Goal: Information Seeking & Learning: Learn about a topic

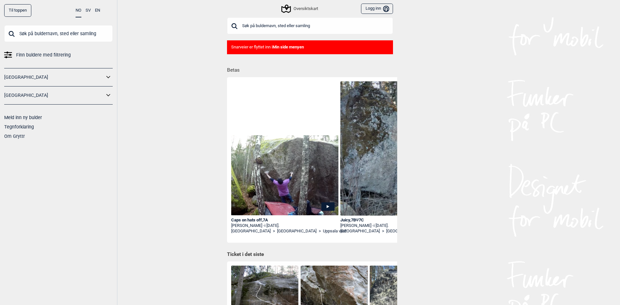
click at [262, 25] on input "text" at bounding box center [310, 25] width 166 height 17
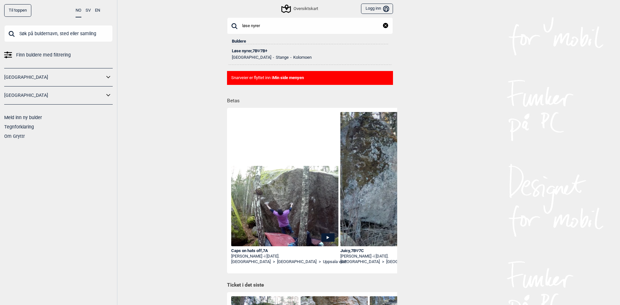
type input "løse nyrer"
click at [250, 53] on div "Løse nyrer , 7B Ψ 7B+" at bounding box center [310, 51] width 156 height 5
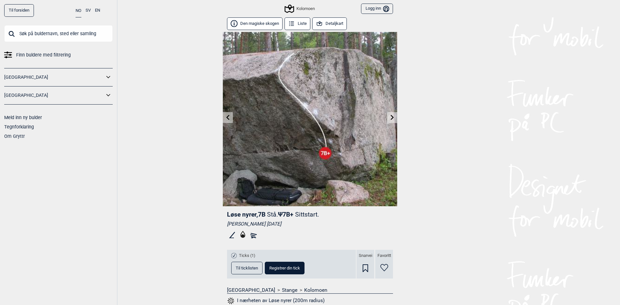
click at [328, 23] on button "Detaljkart" at bounding box center [329, 23] width 35 height 13
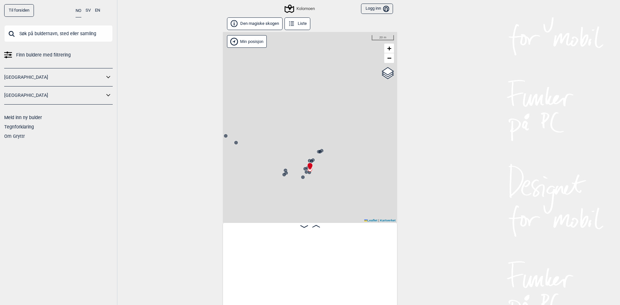
scroll to position [0, 8179]
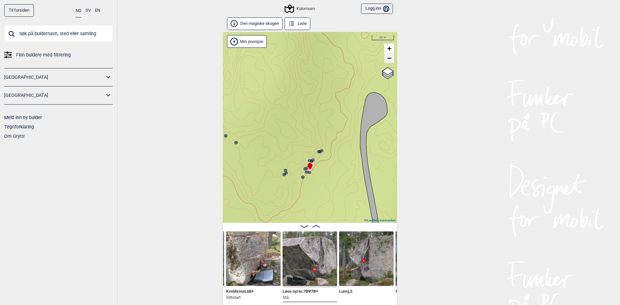
click at [387, 58] on span "−" at bounding box center [389, 58] width 4 height 8
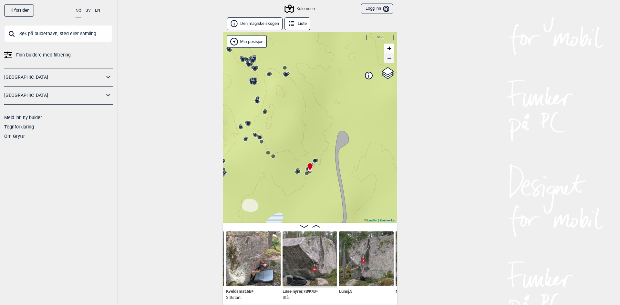
click at [387, 57] on span "−" at bounding box center [389, 58] width 4 height 8
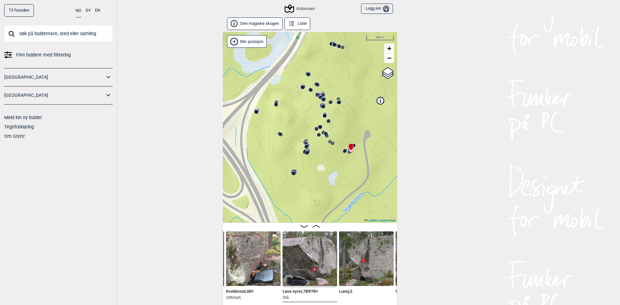
drag, startPoint x: 305, startPoint y: 147, endPoint x: 349, endPoint y: 126, distance: 48.9
click at [349, 126] on div "Kolomoen" at bounding box center [310, 127] width 174 height 191
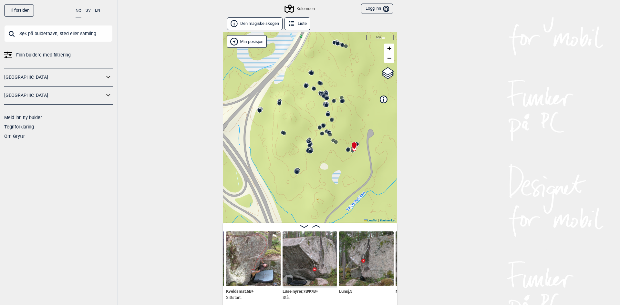
click at [317, 141] on div "Kolomoen" at bounding box center [310, 127] width 174 height 191
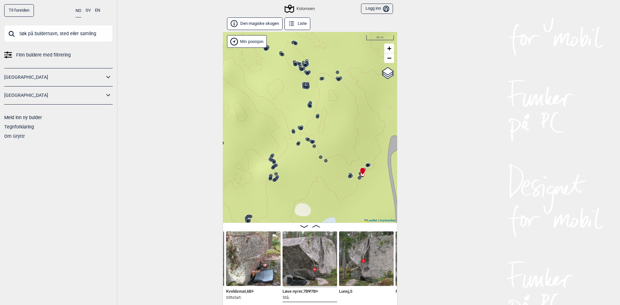
drag, startPoint x: 279, startPoint y: 75, endPoint x: 249, endPoint y: 88, distance: 32.5
click at [249, 88] on div "Kolomoen" at bounding box center [310, 127] width 174 height 191
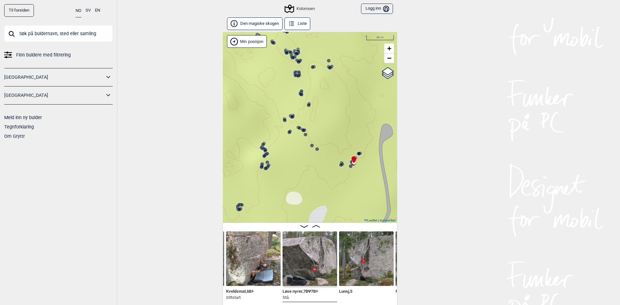
drag, startPoint x: 339, startPoint y: 105, endPoint x: 333, endPoint y: 97, distance: 9.4
click at [333, 97] on div "Kolomoen" at bounding box center [310, 127] width 174 height 191
click at [315, 81] on div "Kolomoen" at bounding box center [310, 127] width 174 height 191
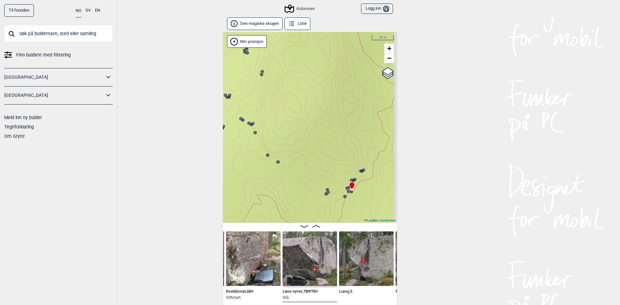
drag, startPoint x: 351, startPoint y: 145, endPoint x: 263, endPoint y: 51, distance: 128.3
click at [263, 51] on div "Kolomoen" at bounding box center [310, 127] width 174 height 191
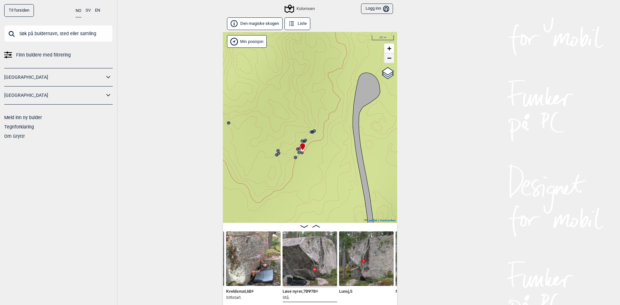
click at [388, 60] on span "−" at bounding box center [389, 58] width 4 height 8
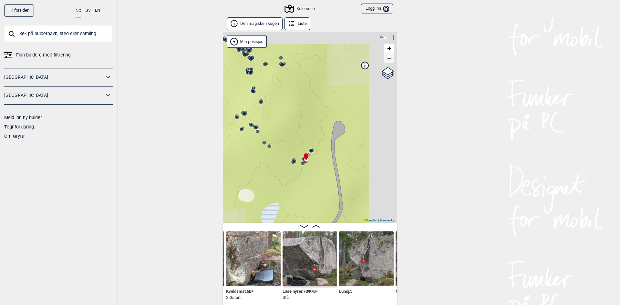
click at [388, 60] on span "−" at bounding box center [389, 58] width 4 height 8
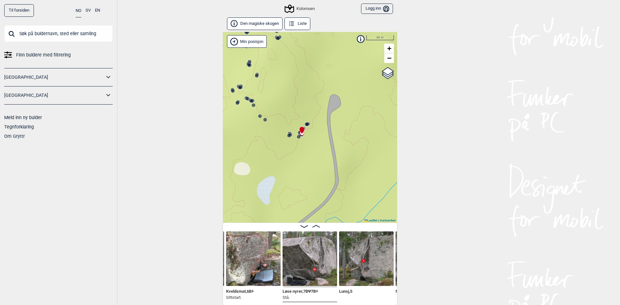
drag, startPoint x: 356, startPoint y: 138, endPoint x: 359, endPoint y: 103, distance: 34.9
click at [356, 107] on div "Kolomoen" at bounding box center [310, 127] width 174 height 191
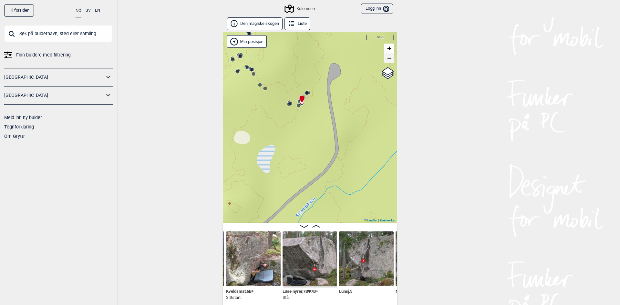
click at [387, 60] on span "−" at bounding box center [389, 58] width 4 height 8
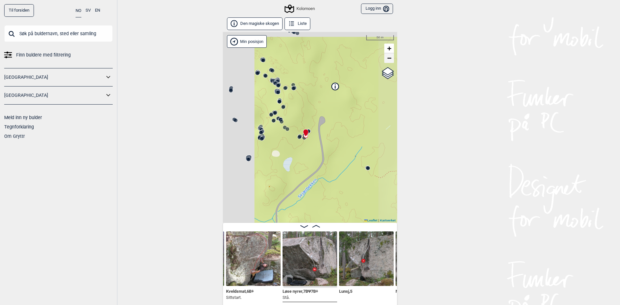
click at [387, 60] on span "−" at bounding box center [389, 58] width 4 height 8
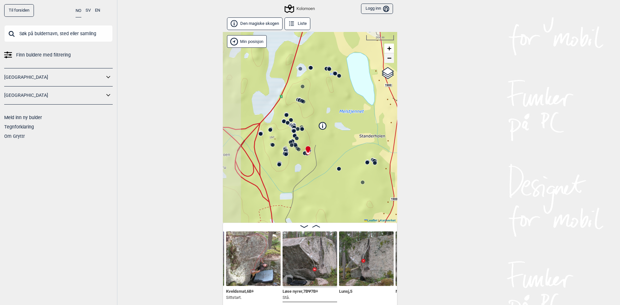
click at [387, 60] on span "−" at bounding box center [389, 58] width 4 height 8
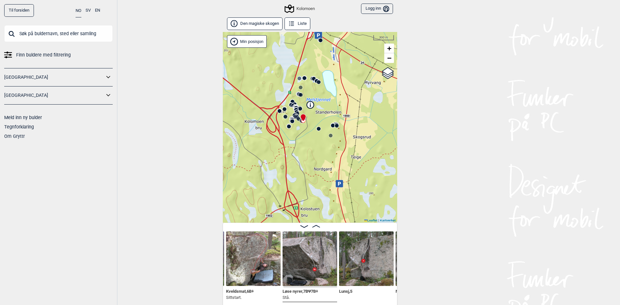
drag, startPoint x: 329, startPoint y: 195, endPoint x: 322, endPoint y: 146, distance: 50.2
click at [322, 146] on div "Kolomoen" at bounding box center [310, 127] width 174 height 191
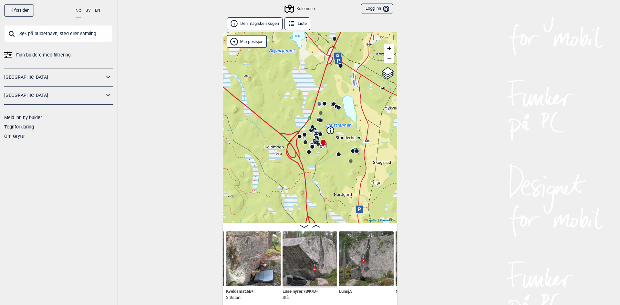
drag, startPoint x: 319, startPoint y: 141, endPoint x: 340, endPoint y: 176, distance: 40.7
click at [340, 176] on div "Kolomoen" at bounding box center [310, 127] width 174 height 191
click at [328, 148] on div "Kolomoen" at bounding box center [310, 127] width 174 height 191
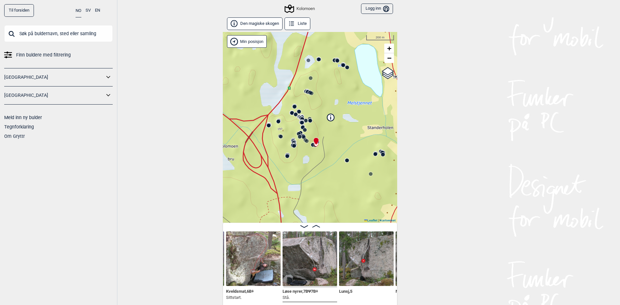
click at [328, 148] on div "Kolomoen" at bounding box center [310, 127] width 174 height 191
click at [321, 154] on div "Kolomoen" at bounding box center [310, 127] width 174 height 191
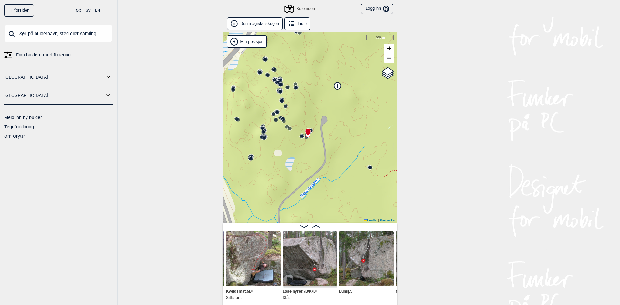
click at [297, 146] on div "Kolomoen" at bounding box center [310, 127] width 174 height 191
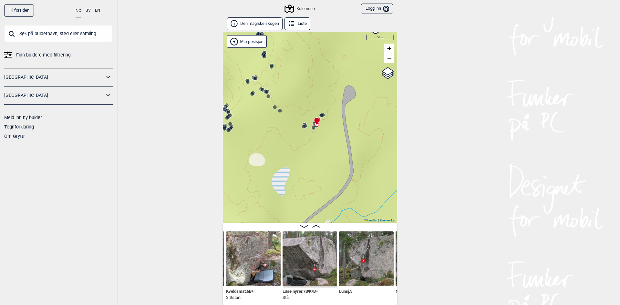
click at [273, 128] on div "Kolomoen" at bounding box center [310, 127] width 174 height 191
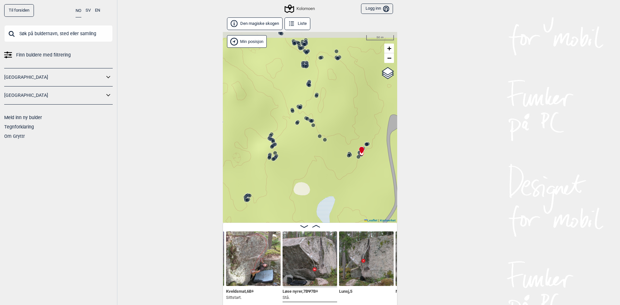
drag, startPoint x: 251, startPoint y: 120, endPoint x: 296, endPoint y: 149, distance: 53.4
click at [296, 149] on div "Kolomoen" at bounding box center [310, 127] width 174 height 191
click at [298, 108] on circle at bounding box center [300, 108] width 4 height 4
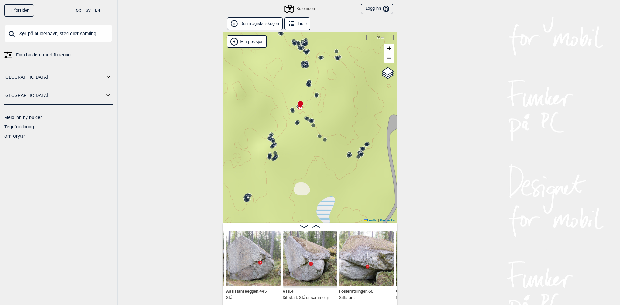
click at [304, 66] on circle at bounding box center [306, 67] width 4 height 4
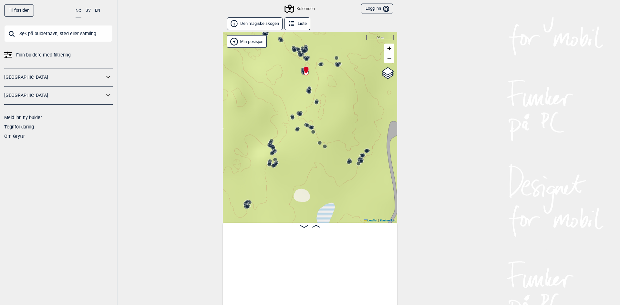
scroll to position [0, 7535]
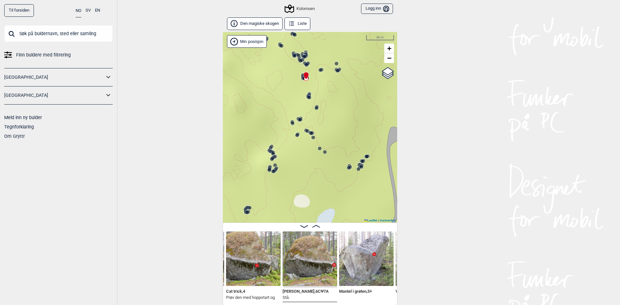
click at [304, 66] on circle at bounding box center [306, 65] width 4 height 4
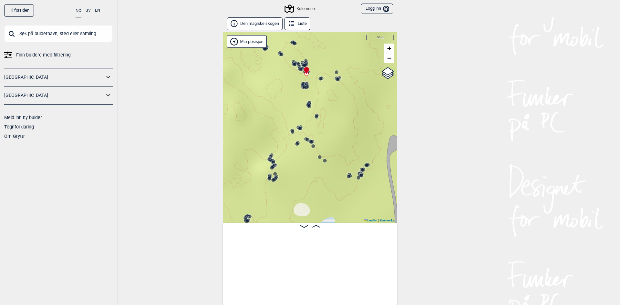
scroll to position [0, 6771]
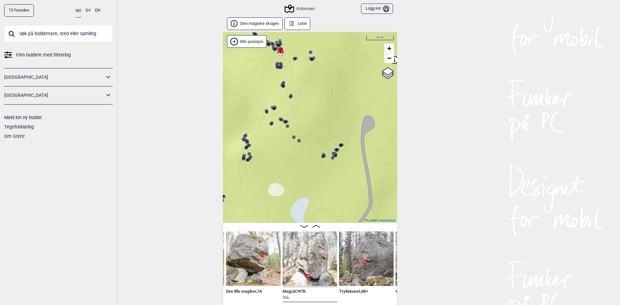
drag, startPoint x: 321, startPoint y: 122, endPoint x: 295, endPoint y: 97, distance: 36.1
click at [295, 97] on div "Kolomoen" at bounding box center [310, 127] width 174 height 191
click at [340, 145] on icon at bounding box center [340, 145] width 5 height 5
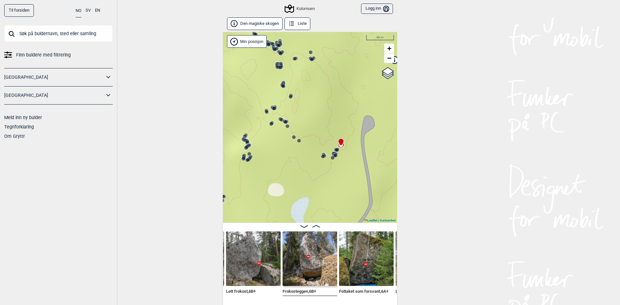
click at [341, 145] on icon at bounding box center [340, 142] width 5 height 8
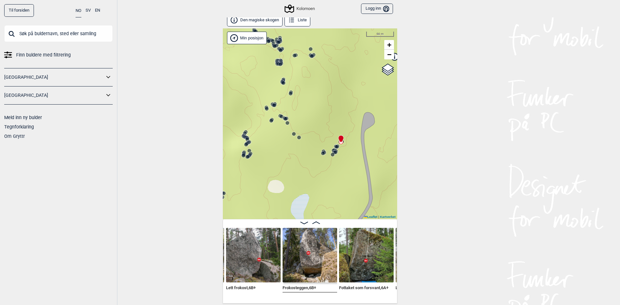
scroll to position [0, 8722]
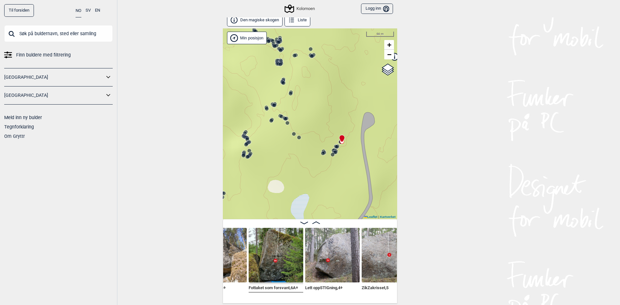
scroll to position [0, 8812]
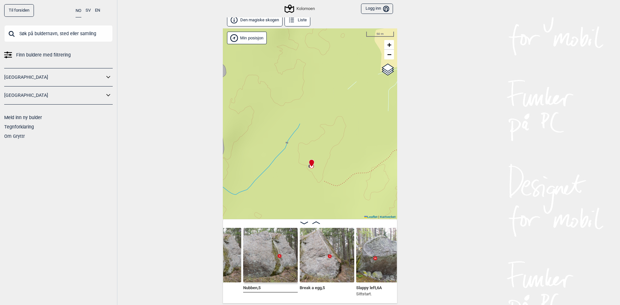
scroll to position [0, 8980]
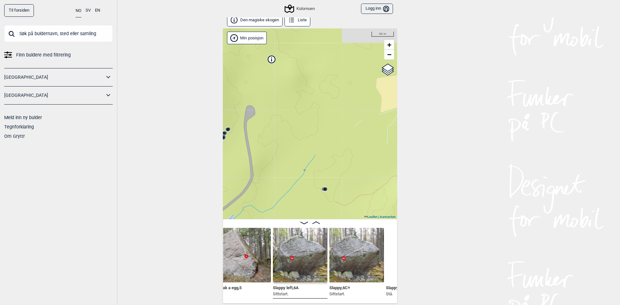
scroll to position [0, 9062]
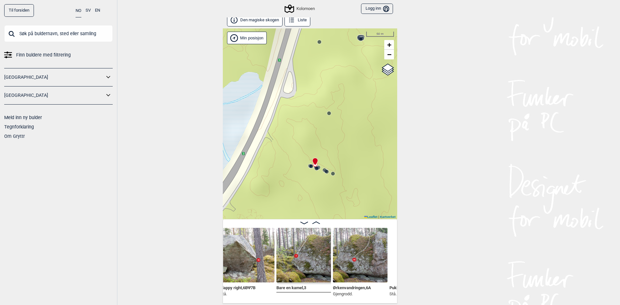
scroll to position [0, 9230]
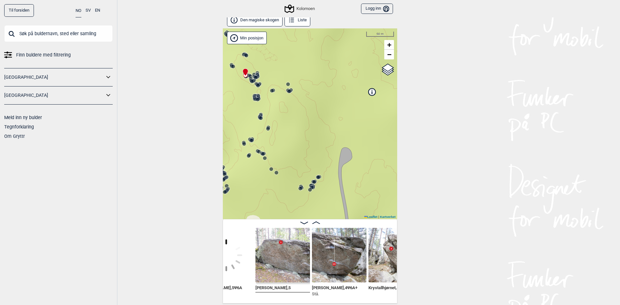
scroll to position [0, 5131]
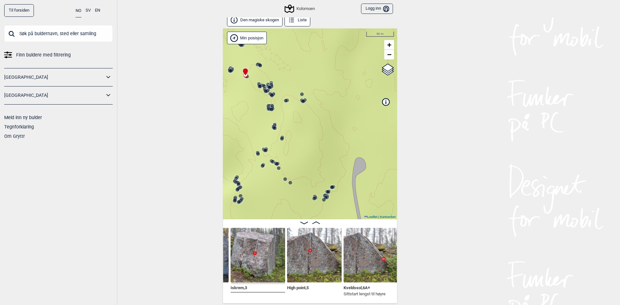
click at [312, 198] on circle at bounding box center [314, 199] width 4 height 4
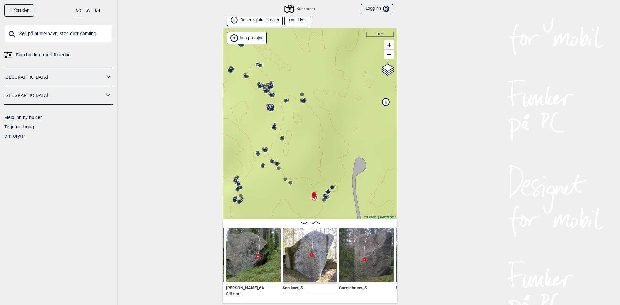
click at [358, 268] on img at bounding box center [366, 255] width 55 height 55
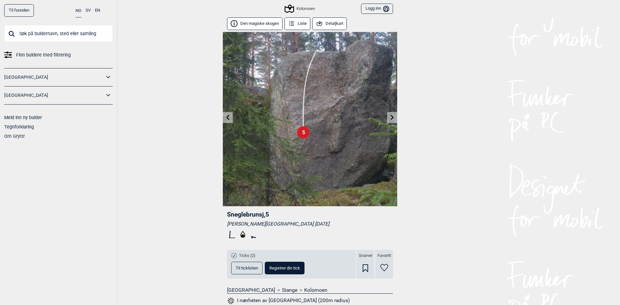
click at [323, 25] on button "Detaljkart" at bounding box center [329, 23] width 35 height 13
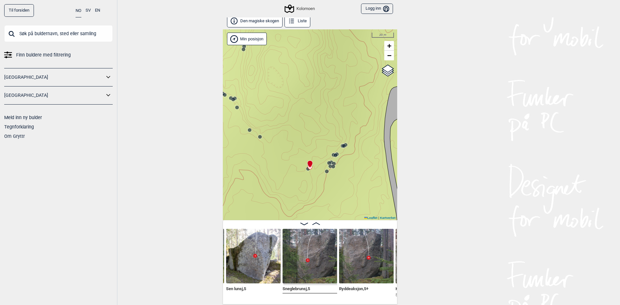
scroll to position [4, 0]
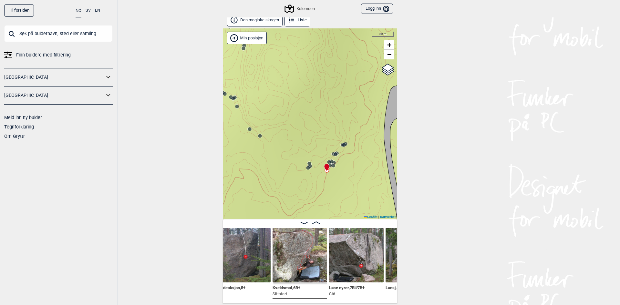
scroll to position [0, 8145]
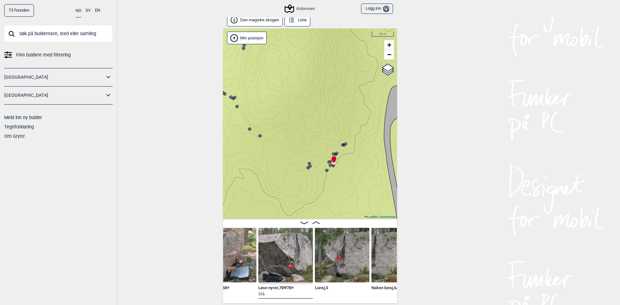
scroll to position [0, 8222]
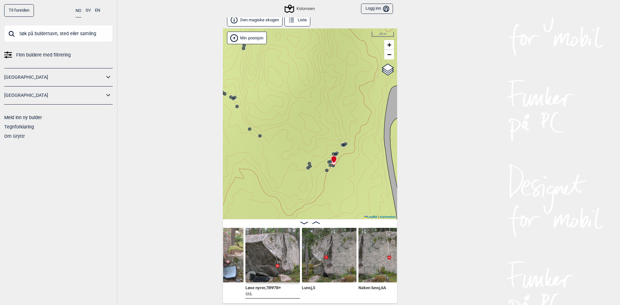
click at [228, 252] on img at bounding box center [216, 255] width 55 height 55
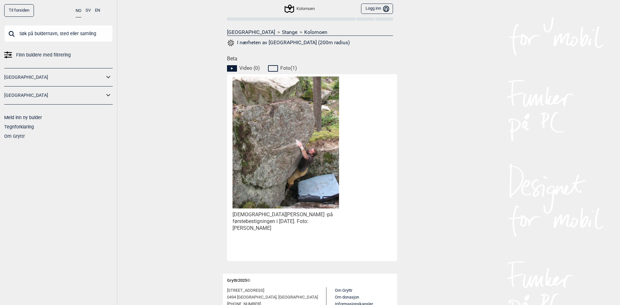
scroll to position [258, 0]
click at [304, 174] on img at bounding box center [285, 137] width 106 height 142
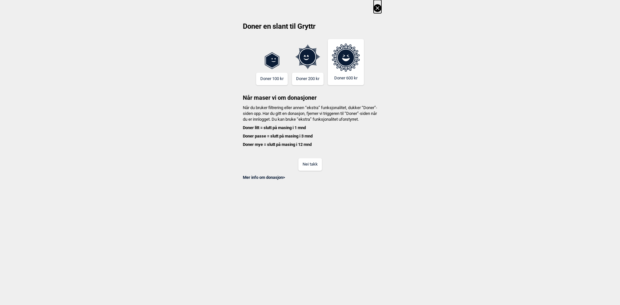
click at [315, 170] on button "Nei takk" at bounding box center [310, 164] width 24 height 13
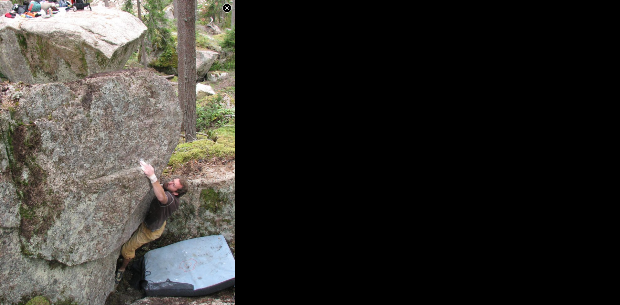
click at [228, 7] on icon at bounding box center [227, 8] width 4 height 4
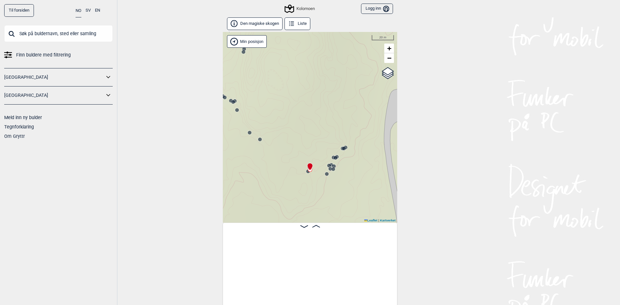
scroll to position [0, 8016]
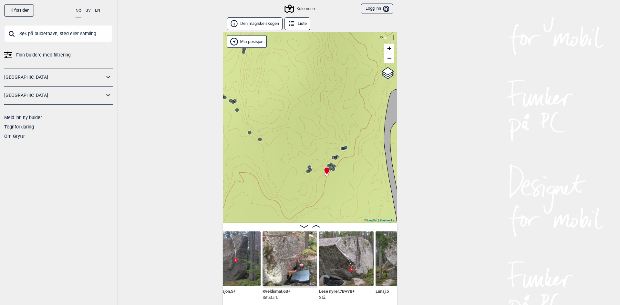
scroll to position [0, 8149]
click at [348, 262] on img at bounding box center [345, 258] width 55 height 55
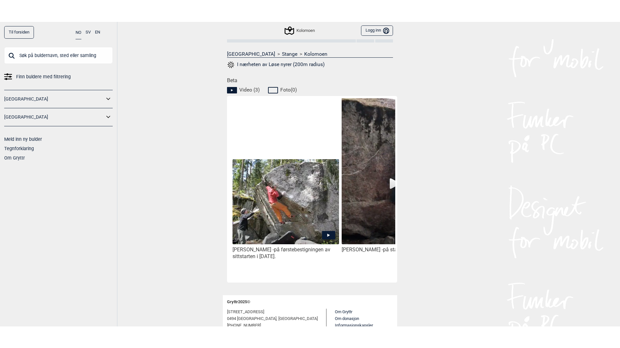
scroll to position [258, 0]
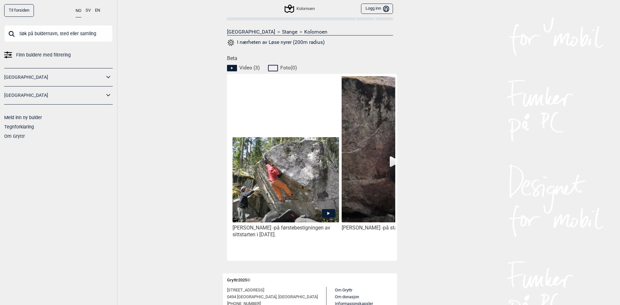
click at [297, 195] on img at bounding box center [285, 180] width 106 height 86
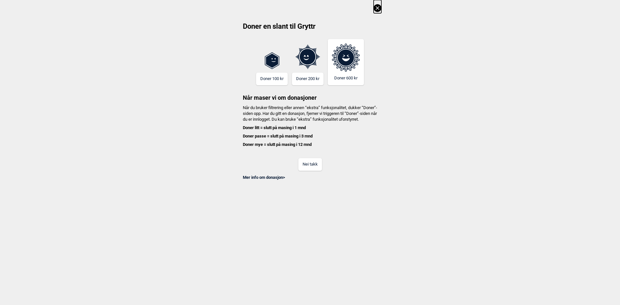
click at [312, 170] on button "Nei takk" at bounding box center [310, 164] width 24 height 13
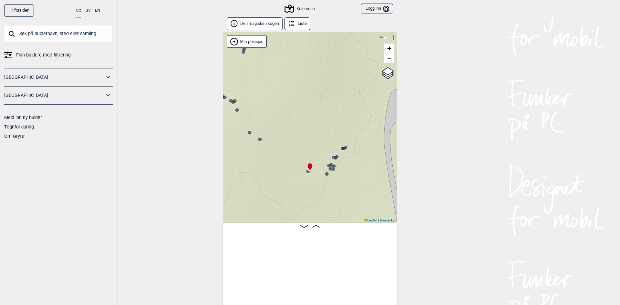
scroll to position [0, 8016]
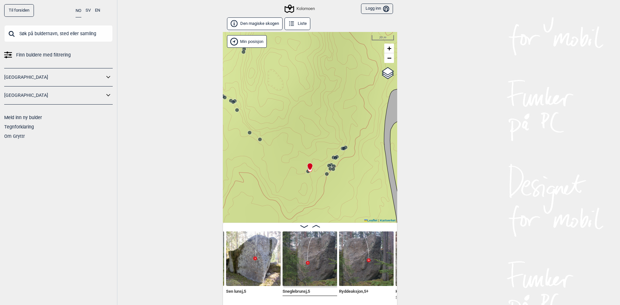
click at [306, 173] on circle at bounding box center [308, 171] width 4 height 4
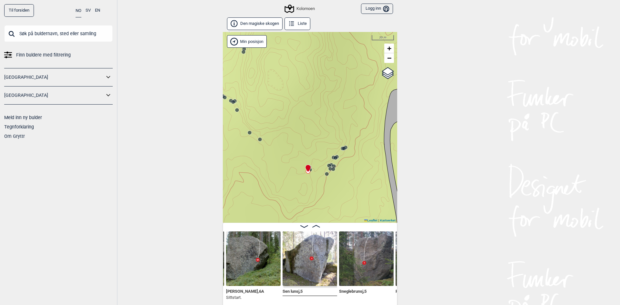
click at [307, 170] on icon at bounding box center [307, 169] width 5 height 8
click at [307, 166] on icon at bounding box center [307, 168] width 5 height 7
click at [308, 168] on icon at bounding box center [307, 168] width 5 height 7
click at [308, 169] on icon at bounding box center [307, 169] width 5 height 8
click at [308, 171] on icon at bounding box center [307, 169] width 5 height 8
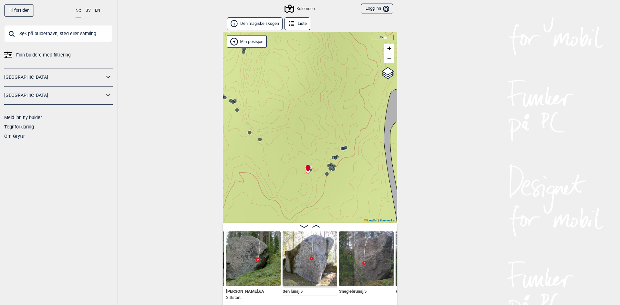
click at [310, 169] on div "Kolomoen" at bounding box center [310, 127] width 174 height 191
